Goal: Task Accomplishment & Management: Use online tool/utility

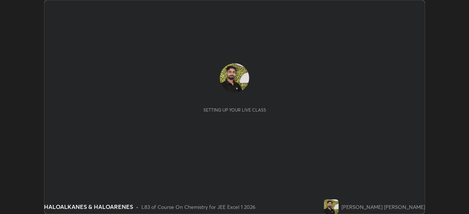
scroll to position [214, 469]
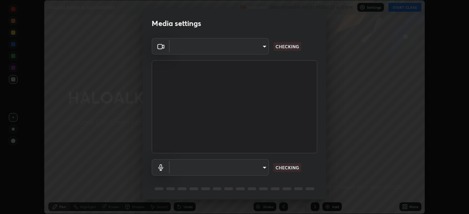
type input "d943c429c6768cc43748b604c9c0ebf3724e607f85506a855244b083f0bc12de"
click at [214, 170] on body "Erase all HALOALKANES & HALOARENES Recording WAS SCHEDULED TO START AT 6:10 PM …" at bounding box center [234, 107] width 469 height 214
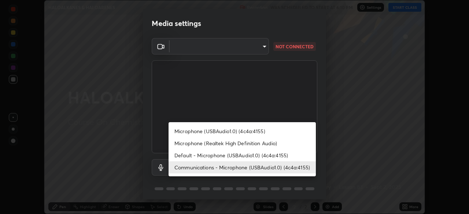
click at [228, 155] on li "Default - Microphone (USBAudio1.0) (4c4a:4155)" at bounding box center [242, 156] width 147 height 12
type input "default"
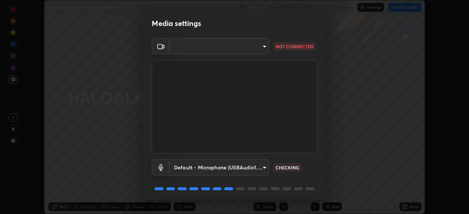
click at [199, 47] on body "Erase all HALOALKANES & HALOARENES Recording WAS SCHEDULED TO START AT 6:10 PM …" at bounding box center [234, 107] width 469 height 214
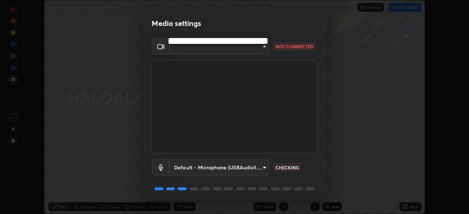
click at [203, 41] on ul at bounding box center [218, 41] width 99 height 6
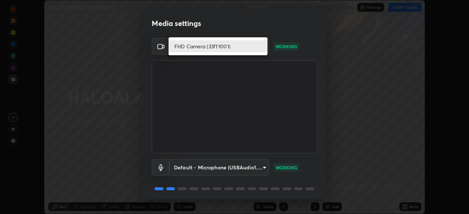
click at [198, 48] on li "FHD Camera (33f1:1001)" at bounding box center [218, 46] width 99 height 12
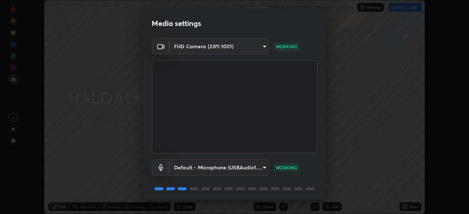
scroll to position [26, 0]
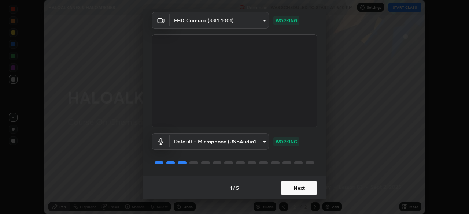
click at [290, 183] on button "Next" at bounding box center [299, 188] width 37 height 15
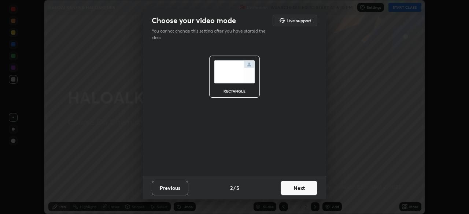
scroll to position [0, 0]
click at [290, 183] on button "Next" at bounding box center [299, 188] width 37 height 15
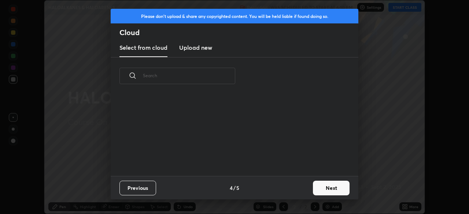
click at [292, 185] on div "Previous 4 / 5 Next" at bounding box center [235, 187] width 248 height 23
click at [317, 188] on button "Next" at bounding box center [331, 188] width 37 height 15
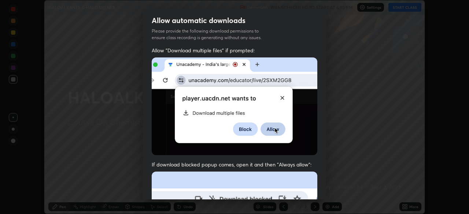
click at [305, 71] on img at bounding box center [235, 107] width 166 height 98
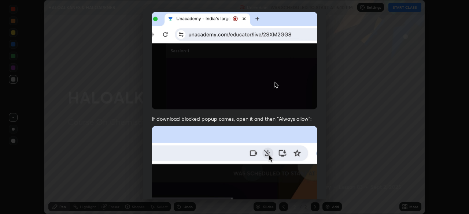
scroll to position [176, 0]
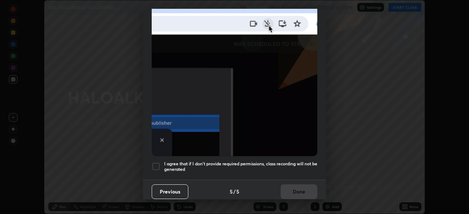
click at [157, 163] on div at bounding box center [156, 166] width 9 height 9
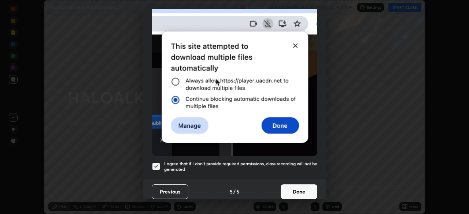
click at [299, 186] on button "Done" at bounding box center [299, 192] width 37 height 15
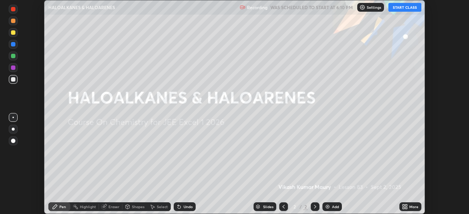
click at [372, 6] on p "Settings" at bounding box center [374, 7] width 14 height 4
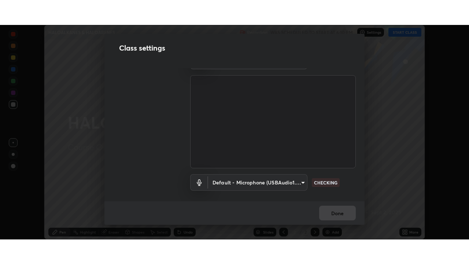
scroll to position [33, 0]
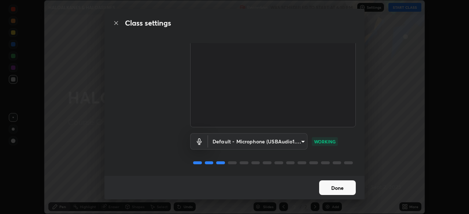
click at [335, 187] on button "Done" at bounding box center [337, 188] width 37 height 15
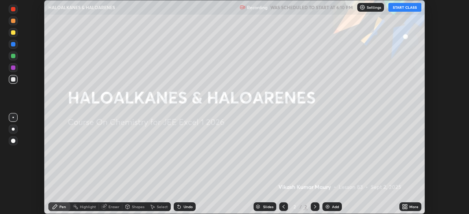
click at [412, 209] on div "More" at bounding box center [413, 207] width 9 height 4
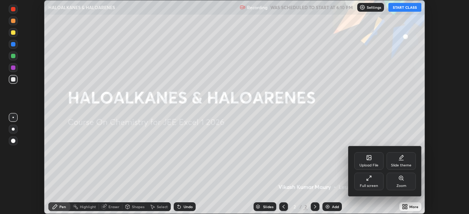
click at [368, 184] on div "Full screen" at bounding box center [369, 186] width 18 height 4
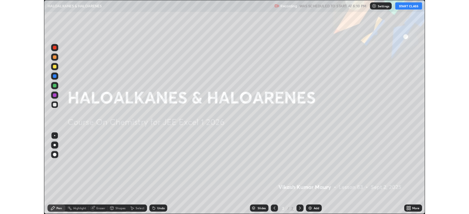
scroll to position [264, 469]
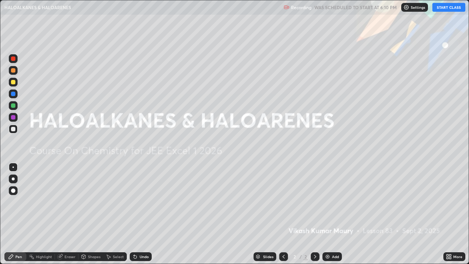
click at [440, 7] on button "START CLASS" at bounding box center [448, 7] width 33 height 9
click at [332, 214] on div "Add" at bounding box center [335, 257] width 7 height 4
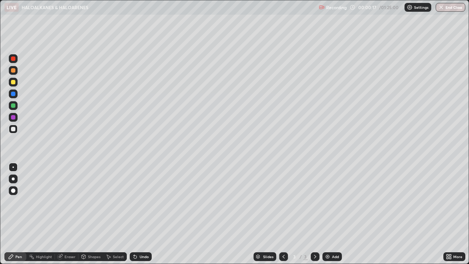
click at [13, 83] on div at bounding box center [13, 82] width 4 height 4
click at [14, 59] on div at bounding box center [13, 58] width 4 height 4
click at [331, 214] on div "Add" at bounding box center [331, 256] width 19 height 9
click at [282, 214] on icon at bounding box center [284, 257] width 6 height 6
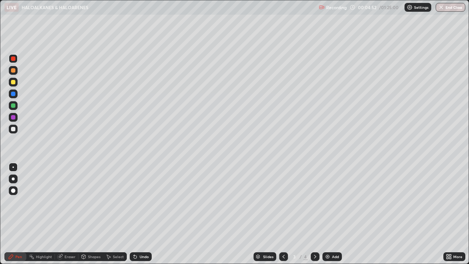
click at [314, 214] on icon at bounding box center [315, 257] width 6 height 6
click at [284, 214] on icon at bounding box center [284, 257] width 6 height 6
click at [12, 117] on div at bounding box center [13, 117] width 4 height 4
click at [315, 214] on icon at bounding box center [315, 257] width 6 height 6
click at [13, 106] on div at bounding box center [13, 105] width 4 height 4
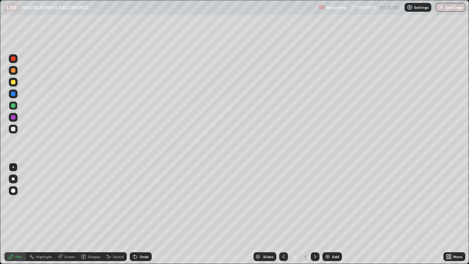
click at [334, 214] on div "Add" at bounding box center [335, 257] width 7 height 4
click at [14, 116] on div at bounding box center [13, 117] width 4 height 4
click at [63, 214] on div "Eraser" at bounding box center [66, 256] width 23 height 9
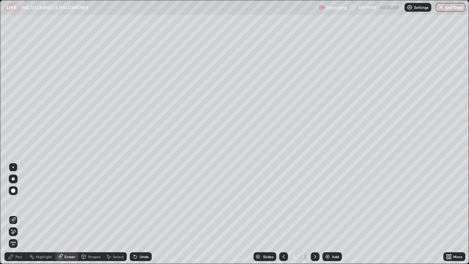
click at [19, 214] on div "Pen" at bounding box center [18, 257] width 7 height 4
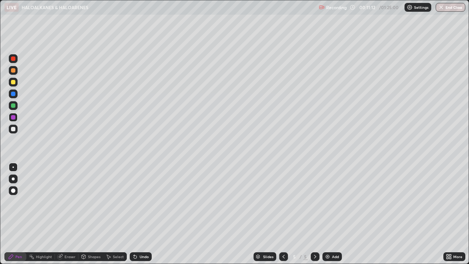
click at [68, 214] on div "Eraser" at bounding box center [69, 257] width 11 height 4
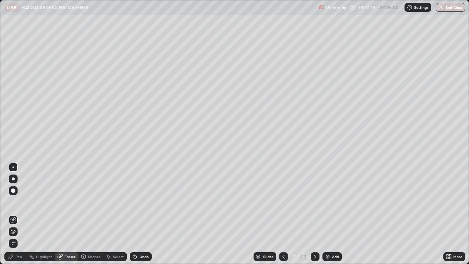
click at [23, 214] on div "Pen" at bounding box center [15, 256] width 22 height 9
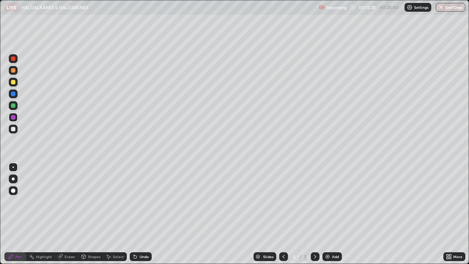
click at [329, 214] on img at bounding box center [328, 257] width 6 height 6
click at [314, 214] on icon at bounding box center [315, 257] width 6 height 6
click at [332, 214] on div "Add" at bounding box center [335, 257] width 7 height 4
click at [283, 214] on icon at bounding box center [284, 257] width 6 height 6
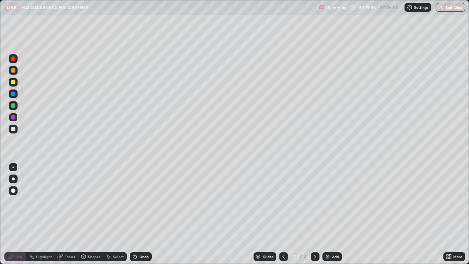
click at [314, 214] on icon at bounding box center [315, 257] width 6 height 6
click at [457, 214] on div "More" at bounding box center [457, 257] width 9 height 4
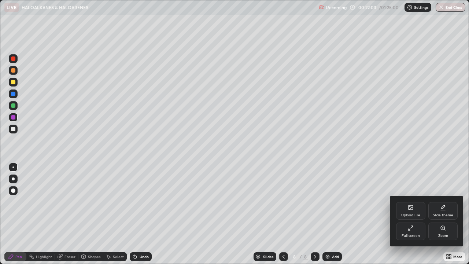
click at [408, 214] on icon at bounding box center [411, 228] width 6 height 6
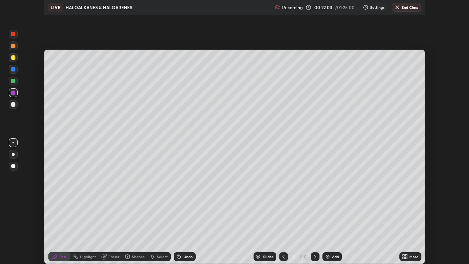
scroll to position [36432, 36177]
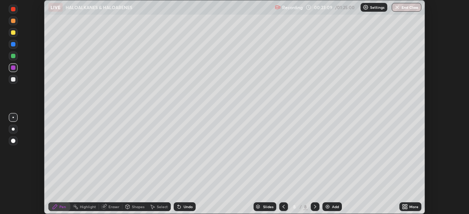
click at [404, 205] on icon at bounding box center [404, 206] width 2 height 2
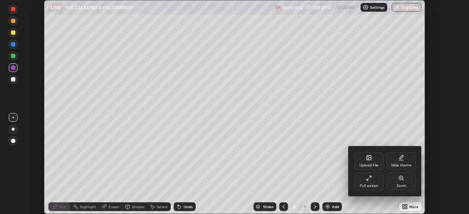
click at [366, 180] on div "Full screen" at bounding box center [368, 182] width 29 height 18
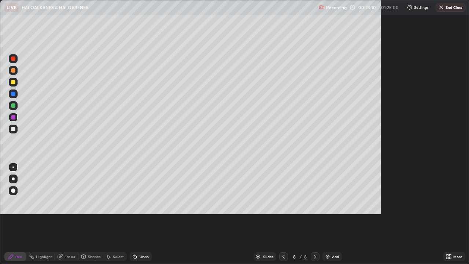
scroll to position [264, 469]
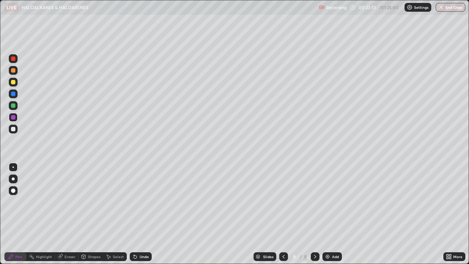
click at [329, 214] on img at bounding box center [328, 257] width 6 height 6
click at [332, 214] on div "Add" at bounding box center [335, 257] width 7 height 4
click at [330, 214] on div "Add" at bounding box center [331, 256] width 19 height 9
click at [71, 214] on div "Eraser" at bounding box center [69, 257] width 11 height 4
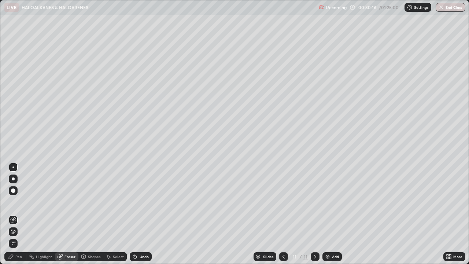
click at [18, 214] on div "Pen" at bounding box center [18, 257] width 7 height 4
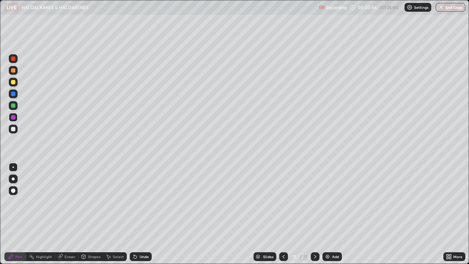
click at [330, 214] on div "Add" at bounding box center [331, 256] width 19 height 9
click at [284, 214] on icon at bounding box center [284, 257] width 6 height 6
click at [314, 214] on icon at bounding box center [315, 257] width 6 height 6
click at [69, 214] on div "Eraser" at bounding box center [69, 257] width 11 height 4
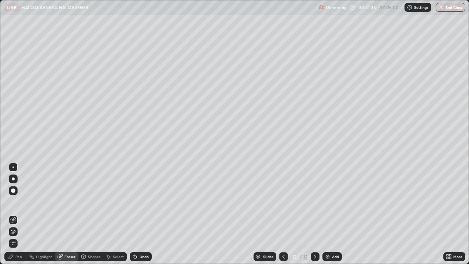
click at [14, 214] on icon at bounding box center [13, 232] width 6 height 6
click at [20, 214] on div "Pen" at bounding box center [18, 257] width 7 height 4
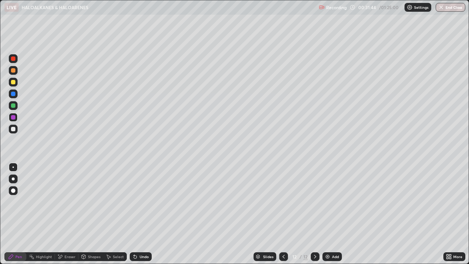
click at [62, 214] on icon at bounding box center [60, 257] width 6 height 6
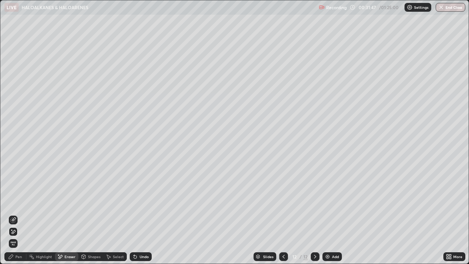
click at [19, 214] on div "Pen" at bounding box center [18, 257] width 7 height 4
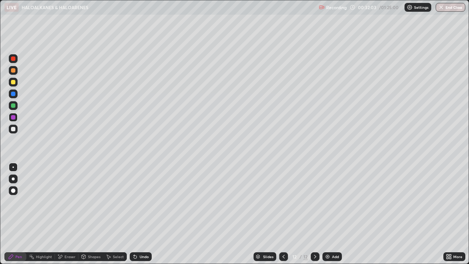
click at [73, 214] on div "Eraser" at bounding box center [69, 257] width 11 height 4
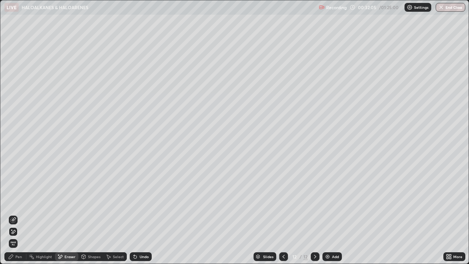
click at [22, 214] on div "Pen" at bounding box center [15, 256] width 22 height 9
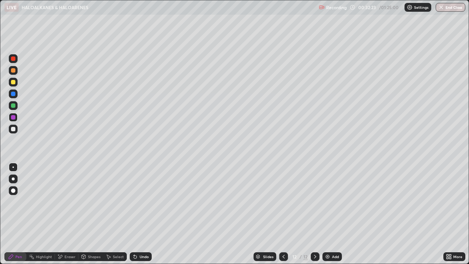
click at [63, 214] on icon at bounding box center [60, 257] width 6 height 6
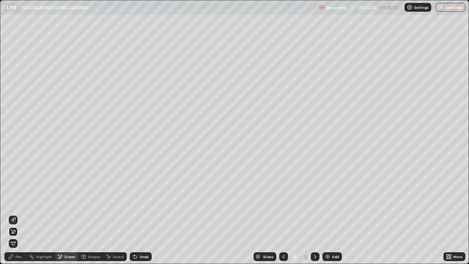
click at [19, 214] on div "Pen" at bounding box center [18, 257] width 7 height 4
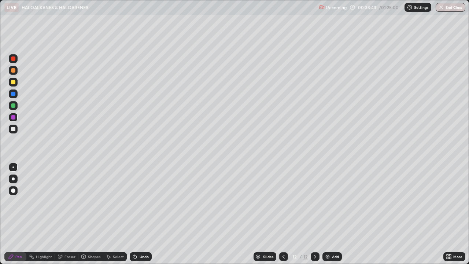
click at [330, 214] on div "Add" at bounding box center [331, 256] width 19 height 9
click at [283, 214] on icon at bounding box center [284, 257] width 6 height 6
click at [312, 214] on icon at bounding box center [315, 257] width 6 height 6
click at [334, 214] on div "Add" at bounding box center [335, 257] width 7 height 4
click at [328, 214] on img at bounding box center [328, 257] width 6 height 6
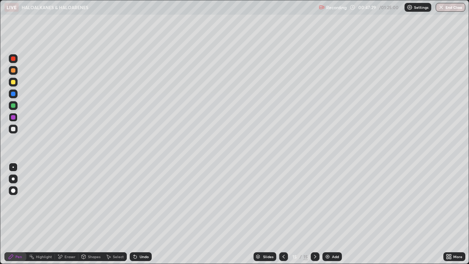
click at [449, 8] on button "End Class" at bounding box center [451, 7] width 30 height 9
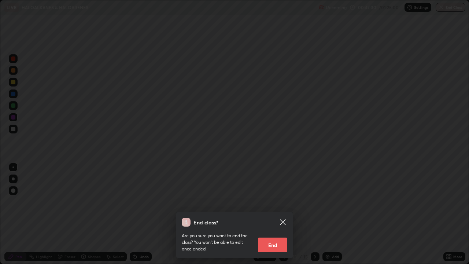
click at [272, 214] on button "End" at bounding box center [272, 244] width 29 height 15
